Goal: Task Accomplishment & Management: Manage account settings

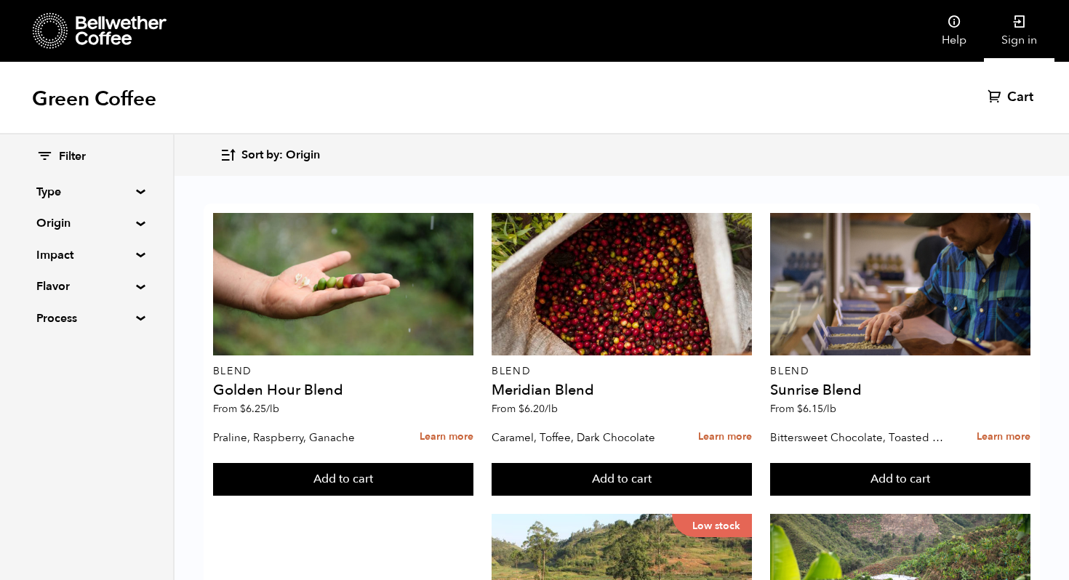
click at [1024, 38] on link "Sign in" at bounding box center [1019, 31] width 71 height 62
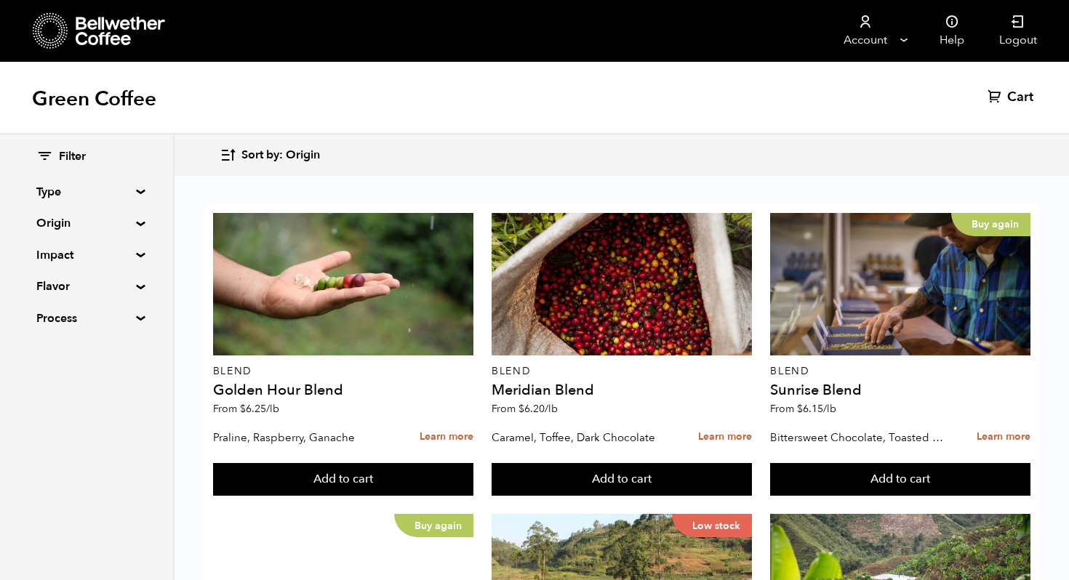
scroll to position [464, 0]
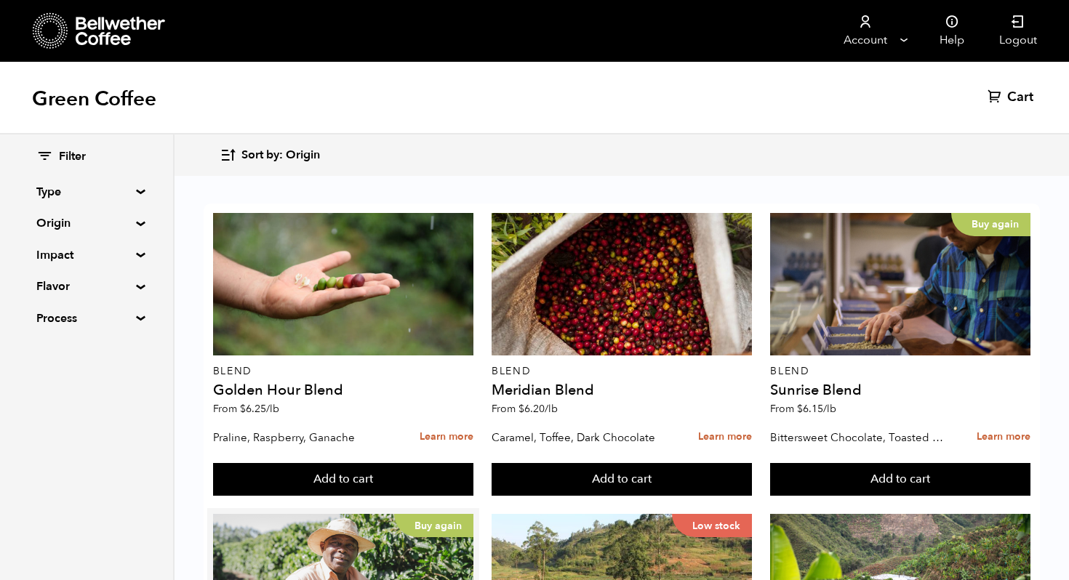
click at [419, 463] on button "Add to cart" at bounding box center [343, 479] width 260 height 33
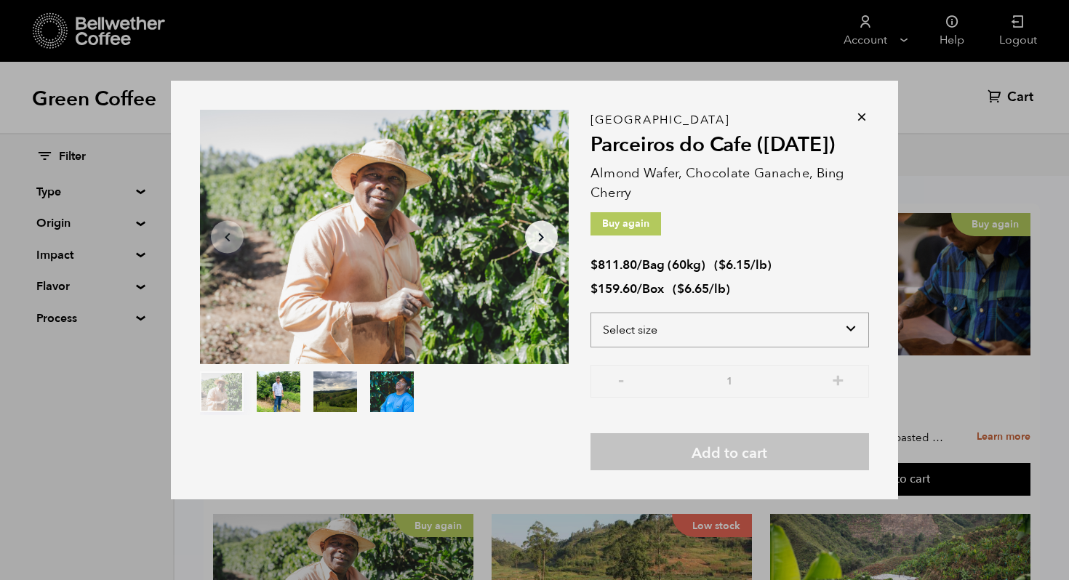
click at [788, 332] on select "Select size Bag (60kg) (132 lbs) Box (24 lbs)" at bounding box center [729, 330] width 278 height 35
select select "box"
click at [590, 313] on select "Select size Bag (60kg) (132 lbs) Box (24 lbs)" at bounding box center [729, 330] width 278 height 35
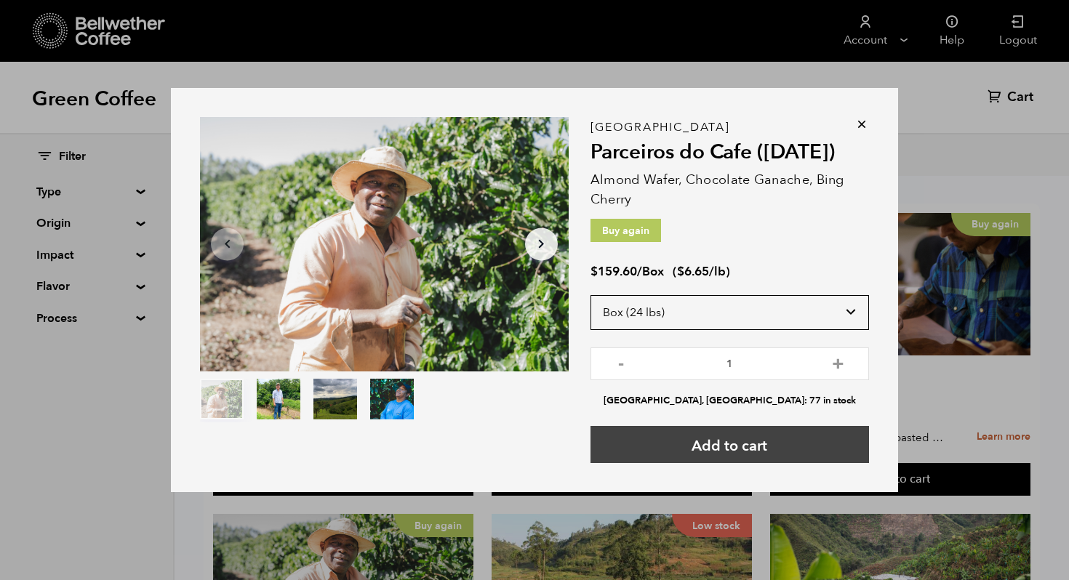
click at [808, 442] on button "Add to cart" at bounding box center [729, 444] width 278 height 37
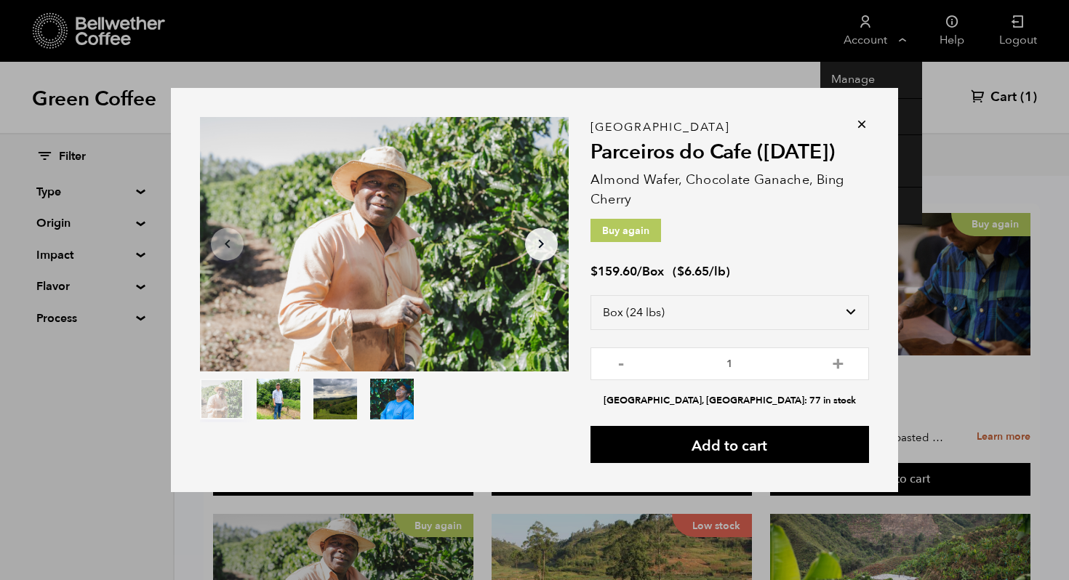
click at [856, 14] on div "Item 1 of 4 Arrow Left Arrow Right item 0 item 1 item 2 item 3 Item 1 of 4 "Par…" at bounding box center [534, 290] width 1069 height 580
click at [870, 37] on link "Account" at bounding box center [864, 31] width 89 height 62
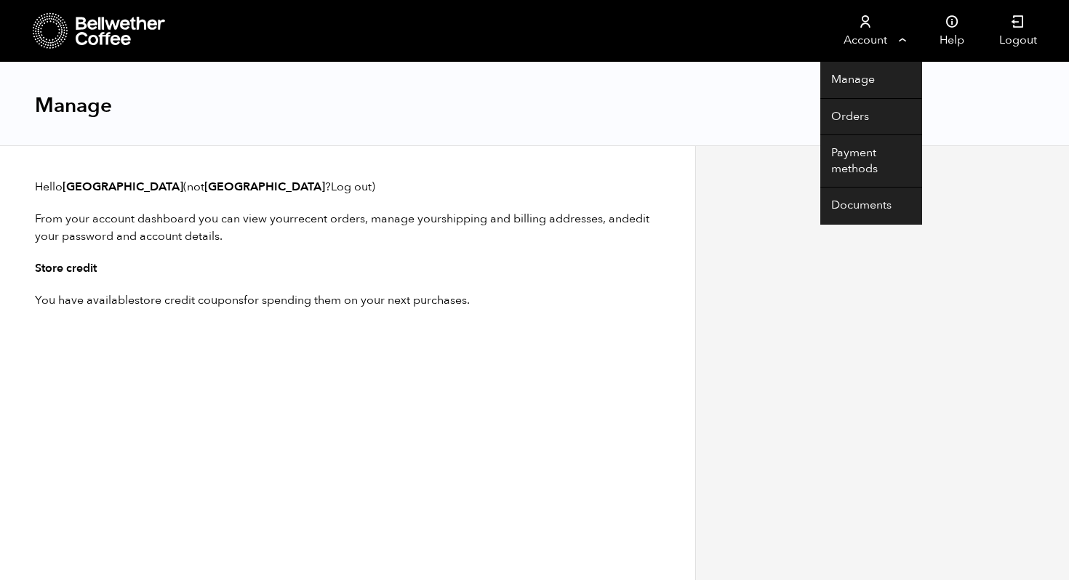
click at [865, 47] on link "Account" at bounding box center [864, 31] width 89 height 62
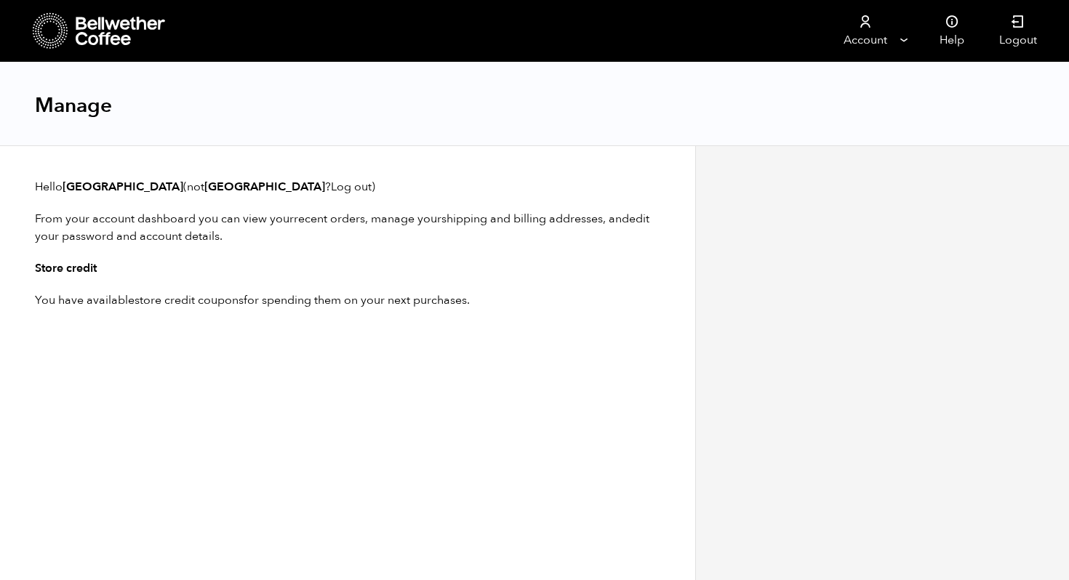
click at [204, 182] on strong "tonydaussat" at bounding box center [264, 187] width 121 height 16
click at [331, 183] on link "Log out" at bounding box center [351, 187] width 41 height 16
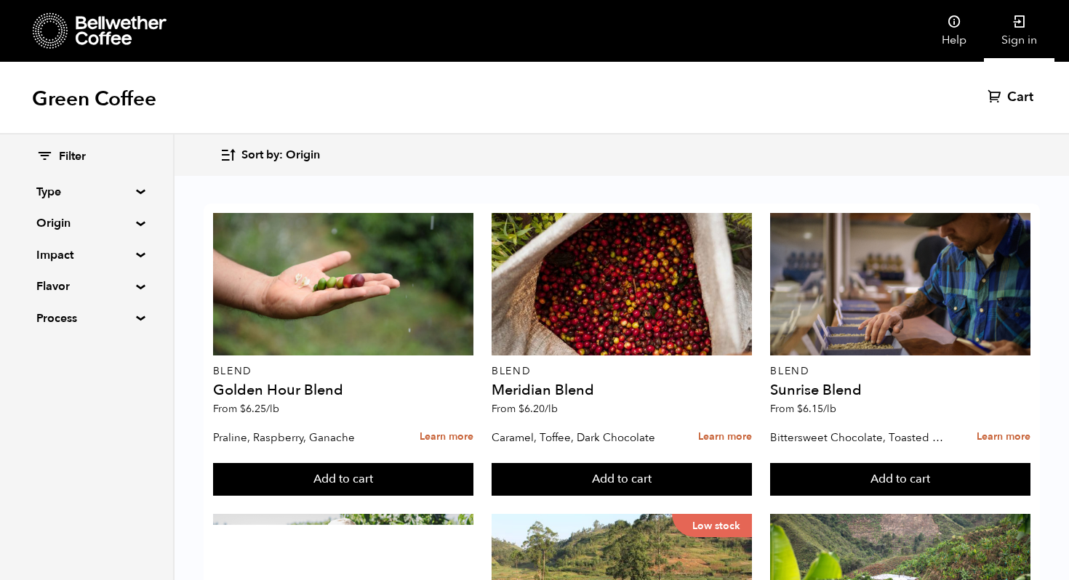
click at [1020, 29] on link "Sign in" at bounding box center [1019, 31] width 71 height 62
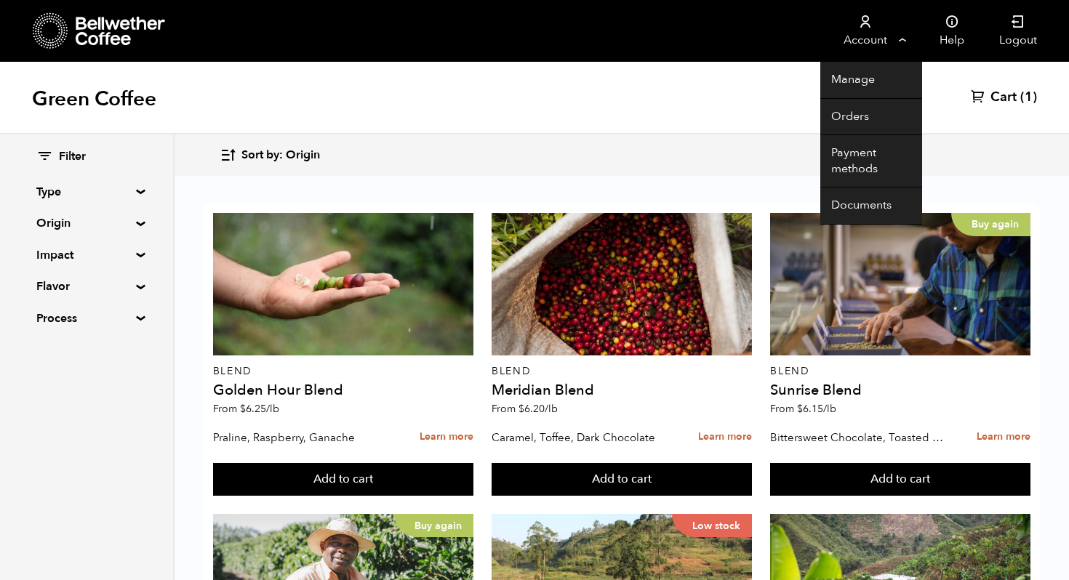
click at [914, 15] on li "Account Manage Orders Payment methods Documents" at bounding box center [871, 31] width 102 height 62
click at [859, 84] on link "Manage" at bounding box center [871, 80] width 102 height 37
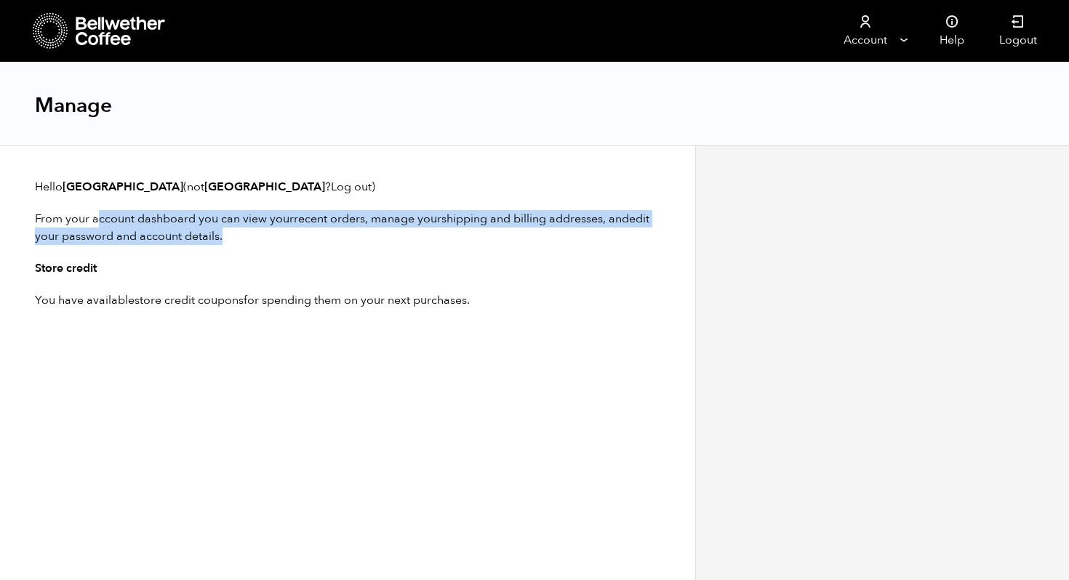
drag, startPoint x: 48, startPoint y: 217, endPoint x: 316, endPoint y: 236, distance: 268.9
click at [316, 236] on p "From your account dashboard you can view your recent orders , manage your shipp…" at bounding box center [347, 227] width 625 height 35
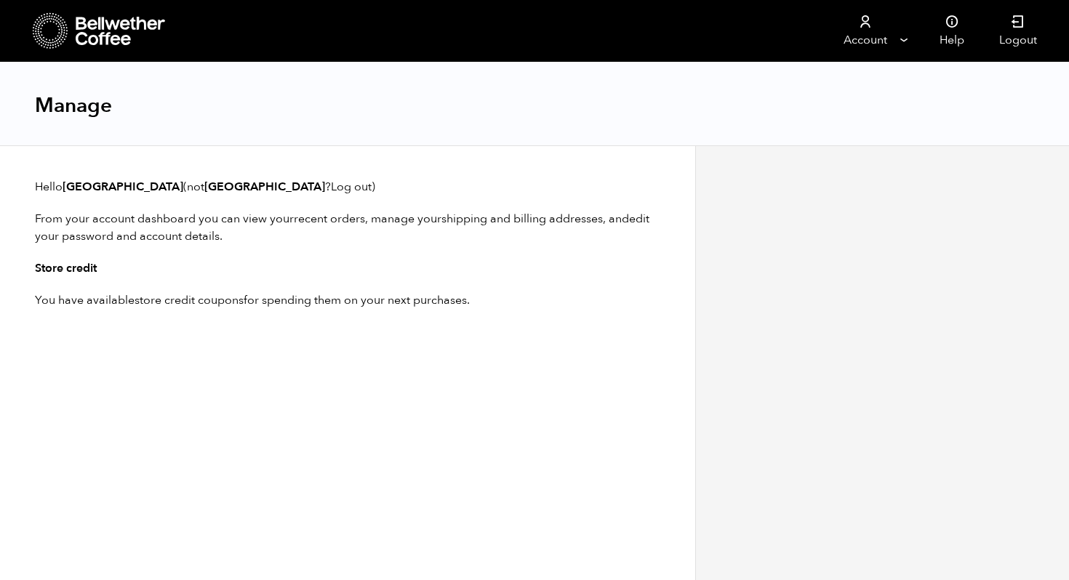
scroll to position [1, 0]
click at [222, 296] on link "store credit coupons" at bounding box center [188, 300] width 109 height 16
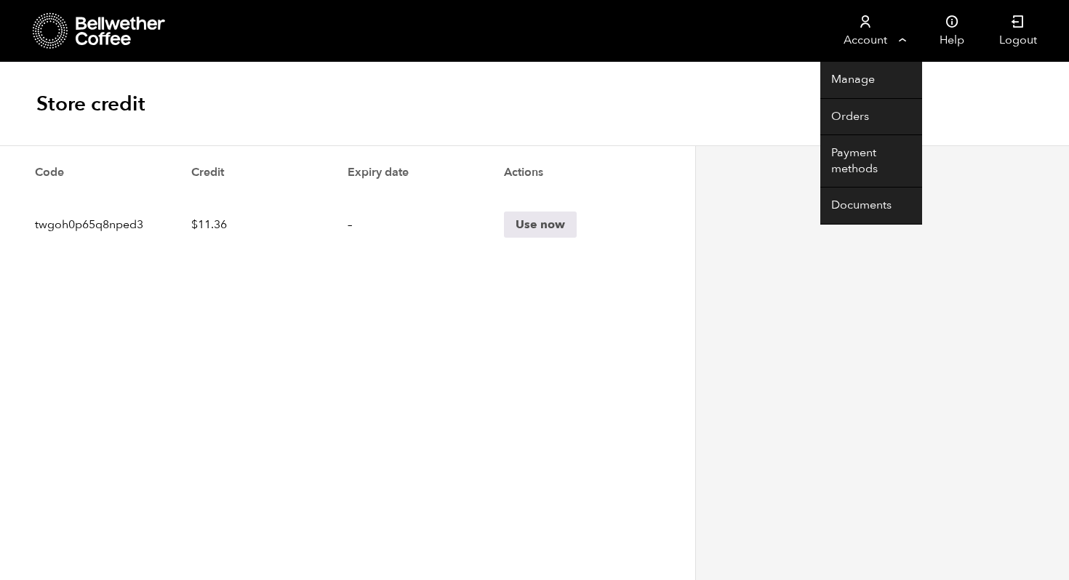
click at [881, 42] on link "Account" at bounding box center [864, 31] width 89 height 62
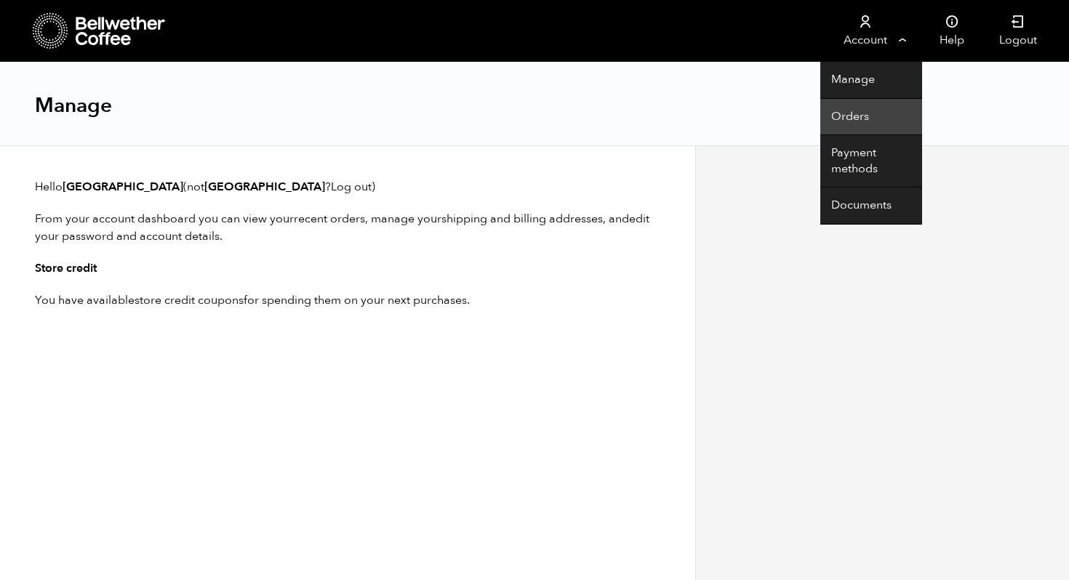
click at [856, 110] on link "Orders" at bounding box center [871, 117] width 102 height 37
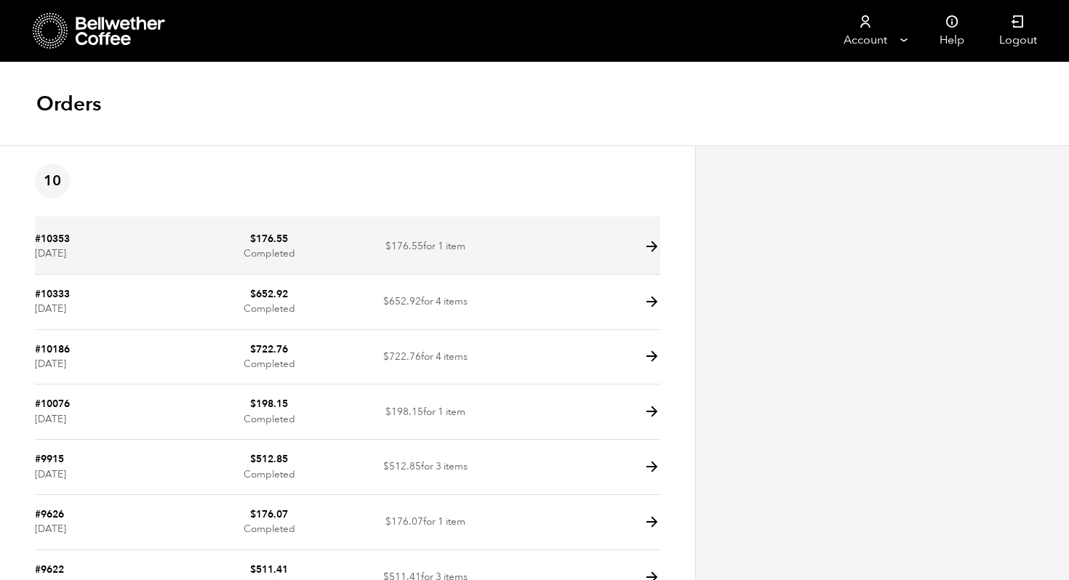
click at [613, 246] on td at bounding box center [582, 247] width 156 height 55
click at [651, 242] on icon at bounding box center [651, 246] width 17 height 17
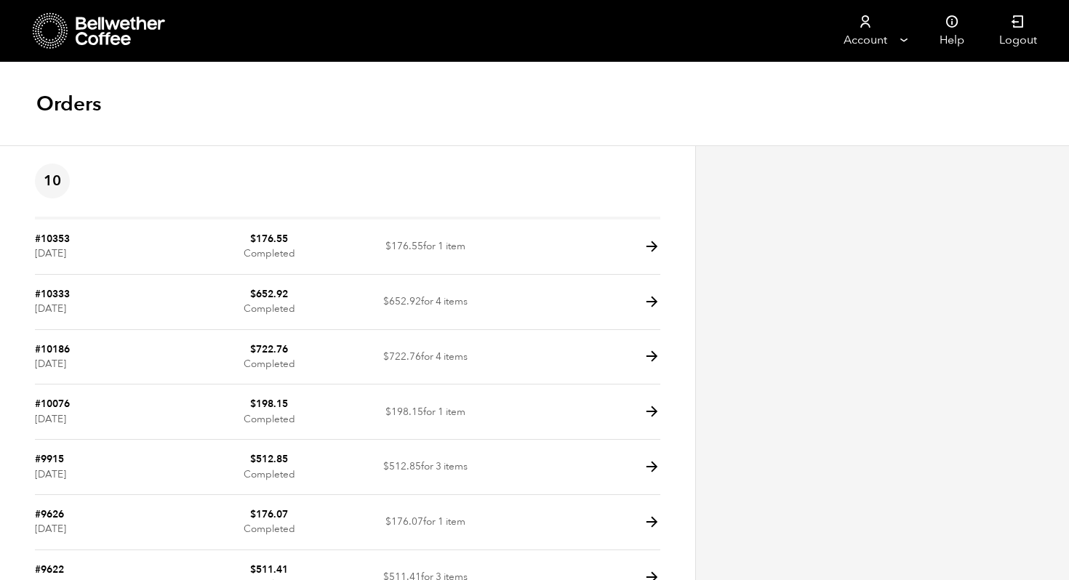
click at [92, 34] on icon at bounding box center [121, 31] width 91 height 29
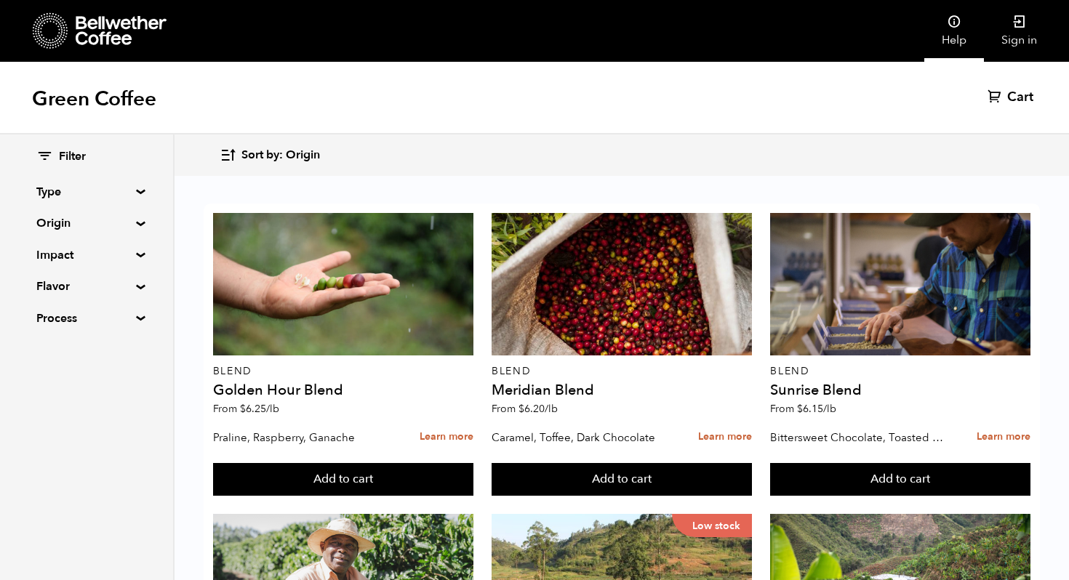
click at [949, 28] on icon at bounding box center [953, 22] width 15 height 15
click at [1050, 28] on link "Sign in" at bounding box center [1019, 31] width 71 height 62
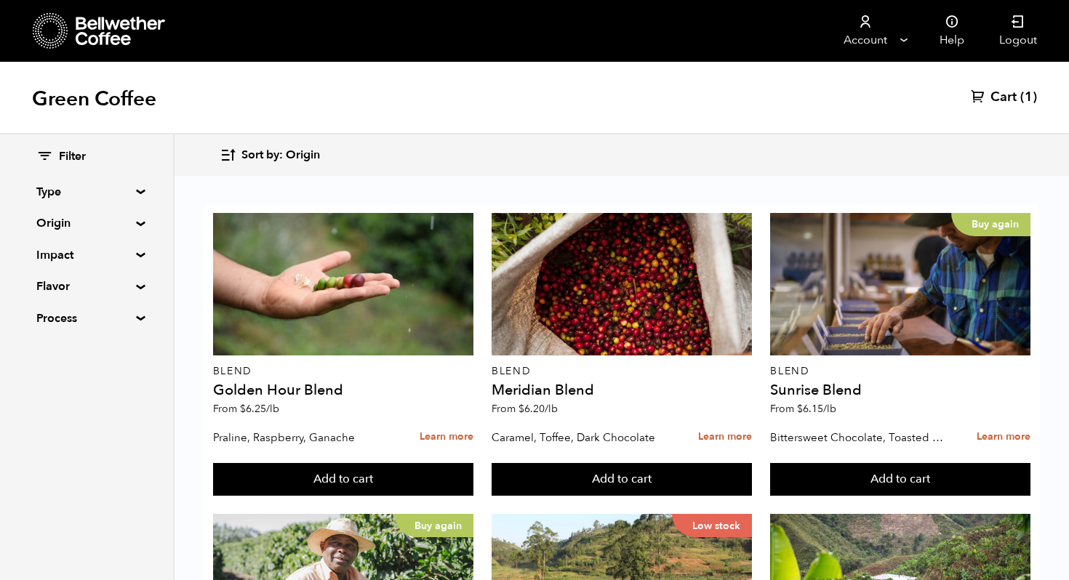
click at [1016, 99] on link "Cart (1)" at bounding box center [1003, 97] width 66 height 17
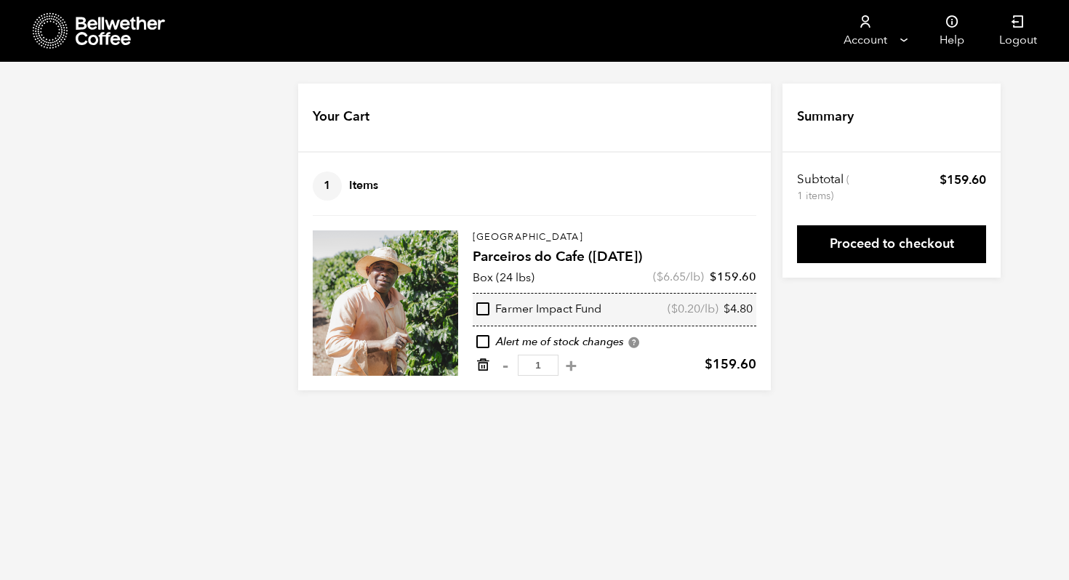
click at [479, 367] on icon "Remove from cart" at bounding box center [482, 365] width 15 height 15
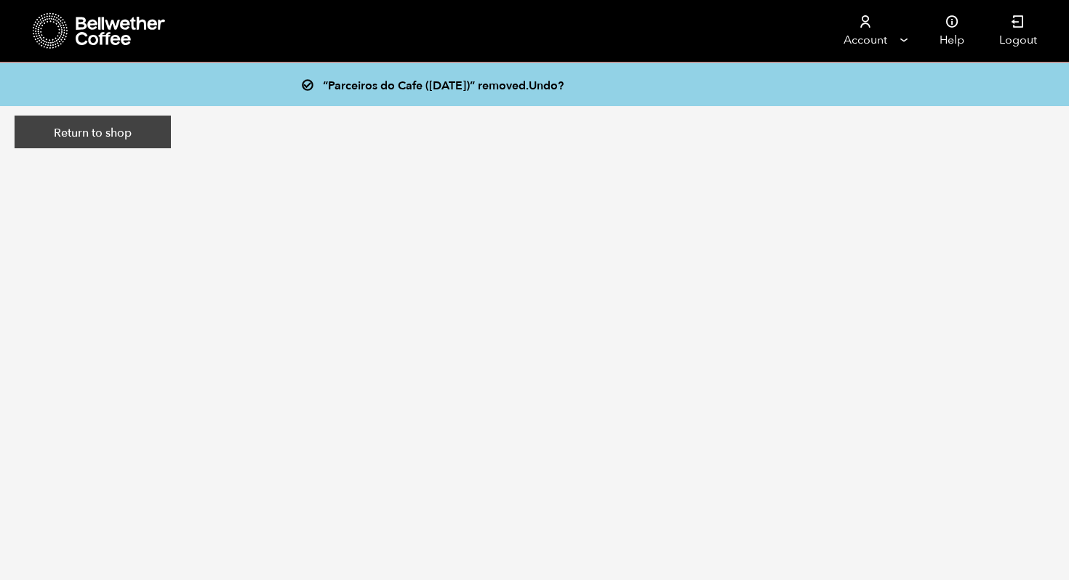
click at [146, 129] on link "Return to shop" at bounding box center [93, 132] width 156 height 33
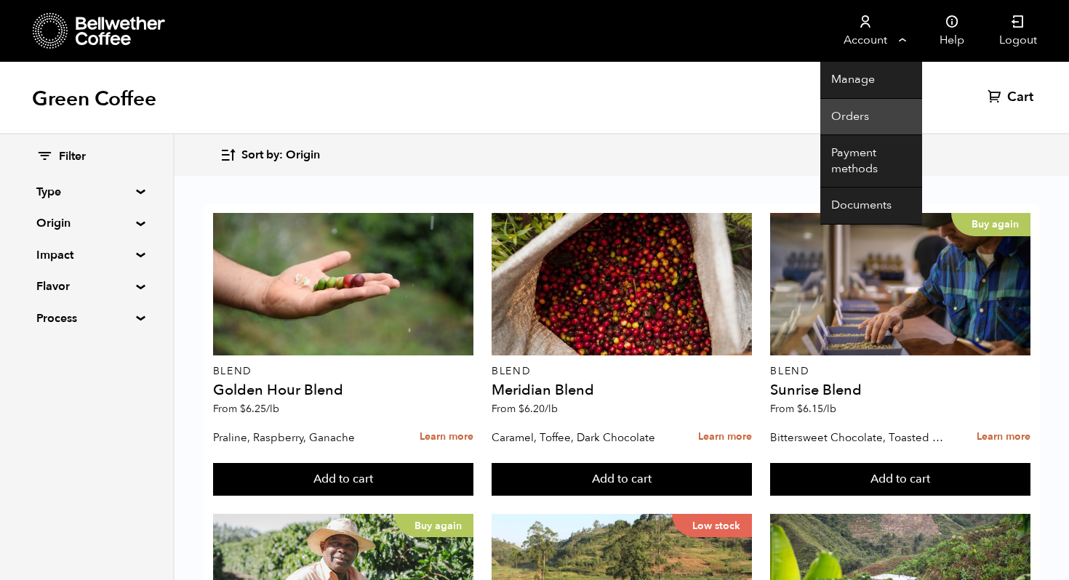
click at [859, 118] on link "Orders" at bounding box center [871, 117] width 102 height 37
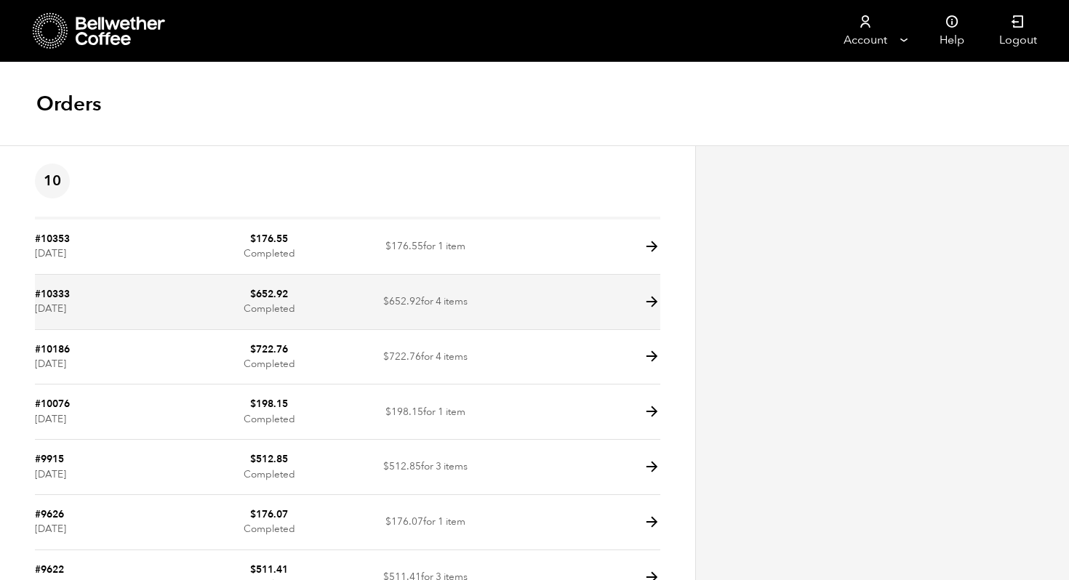
click at [653, 302] on icon at bounding box center [651, 302] width 17 height 17
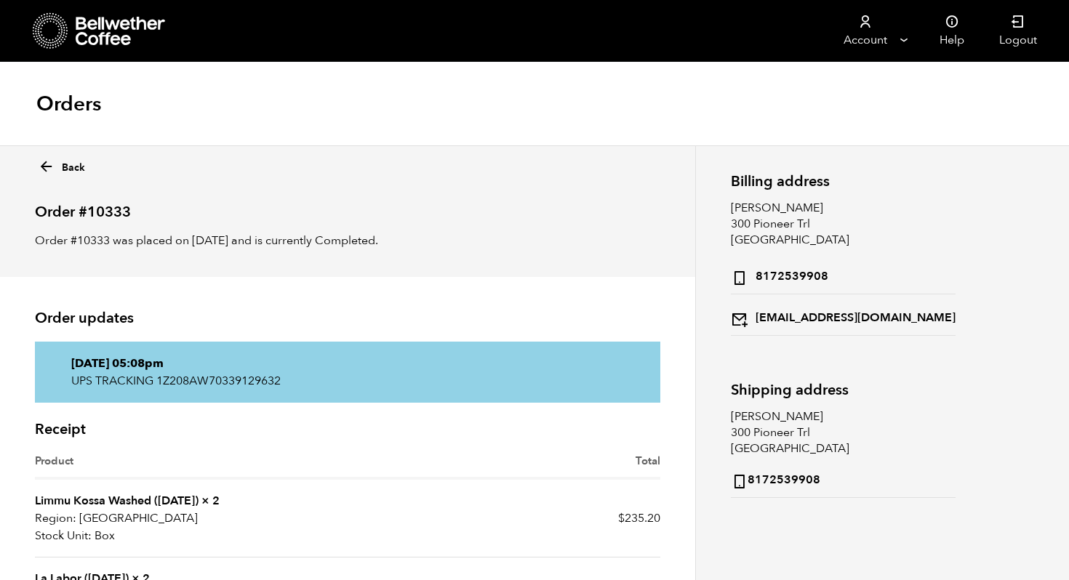
scroll to position [289, 0]
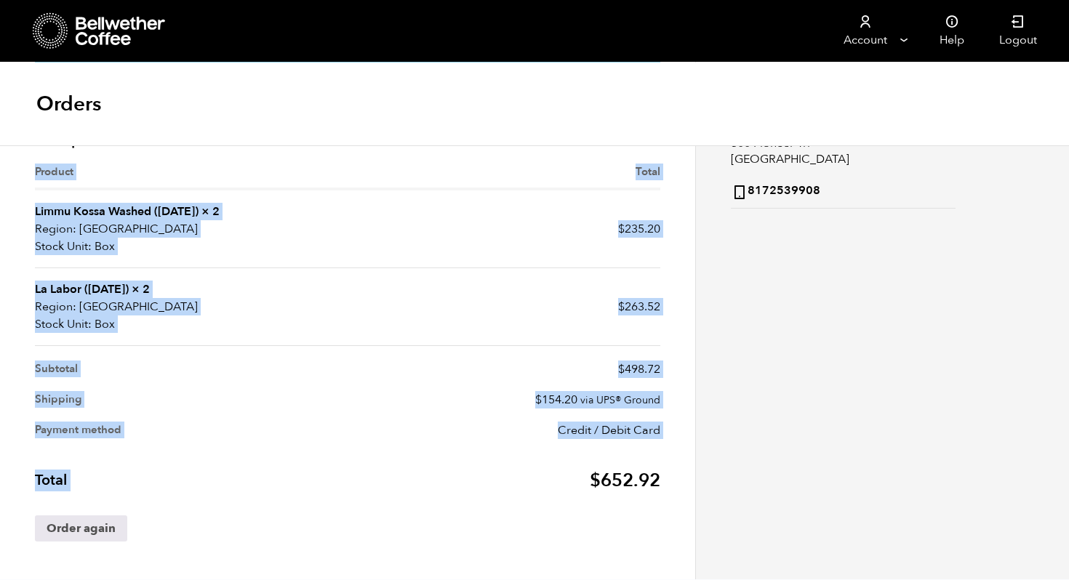
drag, startPoint x: 667, startPoint y: 480, endPoint x: 560, endPoint y: 480, distance: 106.9
click at [560, 480] on div "Receipt Product Total Limmu Kossa Washed ([DATE]) × 2 Region: [GEOGRAPHIC_DATA]…" at bounding box center [347, 344] width 647 height 441
copy table "Product Total Limmu Kossa Washed ([DATE]) × 2 Region: [GEOGRAPHIC_DATA] Stock U…"
